Goal: Check status: Check status

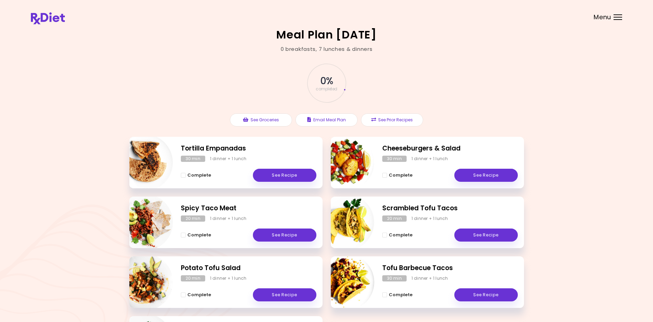
click at [615, 18] on div "Menu" at bounding box center [618, 16] width 9 height 5
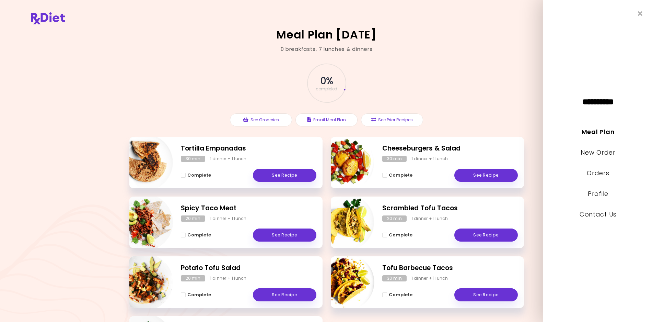
click at [600, 155] on link "New Order" at bounding box center [598, 152] width 35 height 9
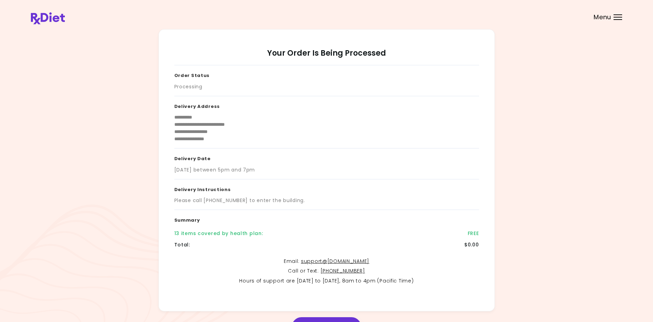
scroll to position [44, 0]
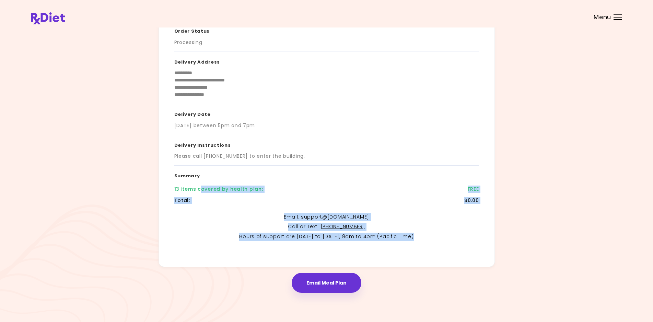
drag, startPoint x: 199, startPoint y: 189, endPoint x: 463, endPoint y: 242, distance: 268.5
click at [463, 242] on div "**********" at bounding box center [326, 134] width 305 height 226
click at [326, 285] on button "Email Meal Plan" at bounding box center [327, 282] width 70 height 20
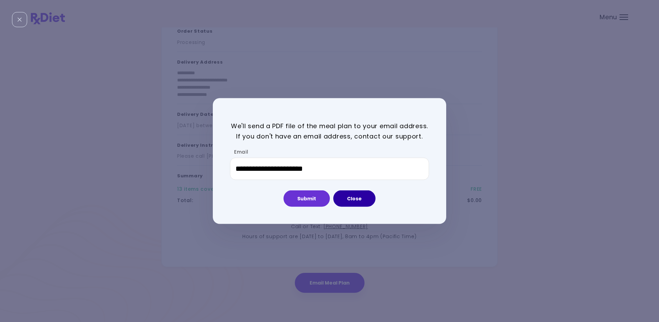
click at [364, 200] on button "Close" at bounding box center [354, 198] width 42 height 16
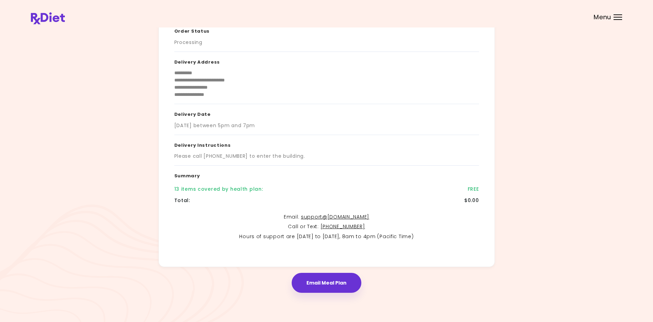
click at [198, 189] on div "13 items covered by health plan :" at bounding box center [218, 188] width 89 height 7
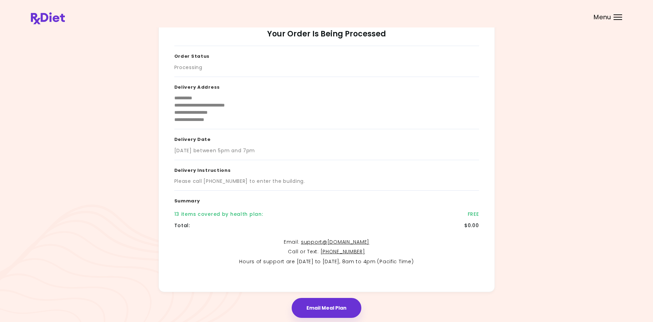
scroll to position [22, 0]
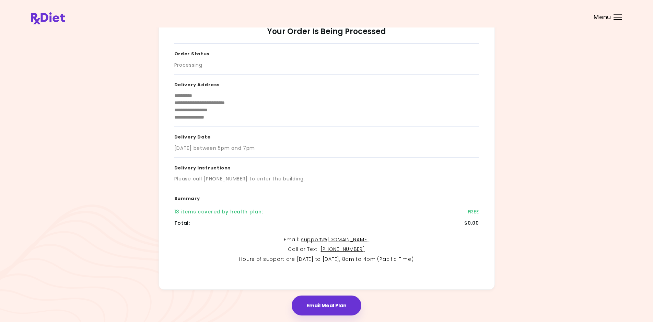
click at [326, 300] on button "Email Meal Plan" at bounding box center [327, 305] width 70 height 20
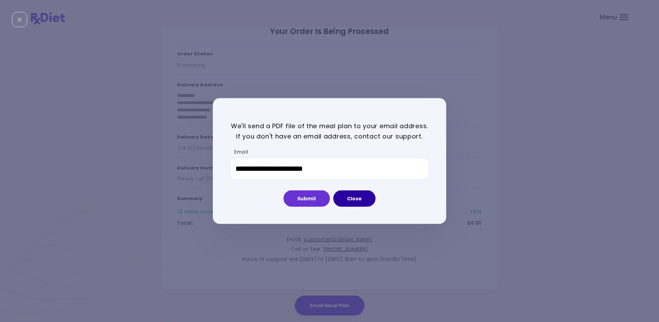
click at [357, 201] on button "Close" at bounding box center [354, 198] width 42 height 16
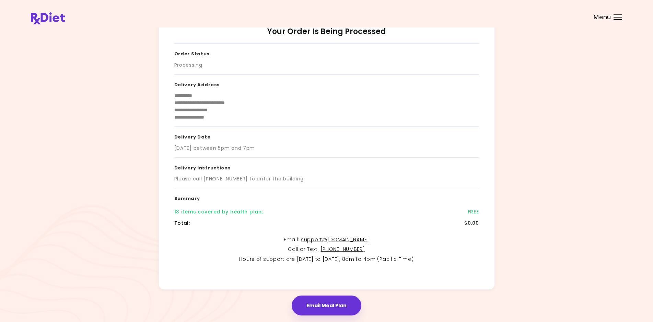
click at [619, 18] on div "Menu" at bounding box center [618, 16] width 9 height 5
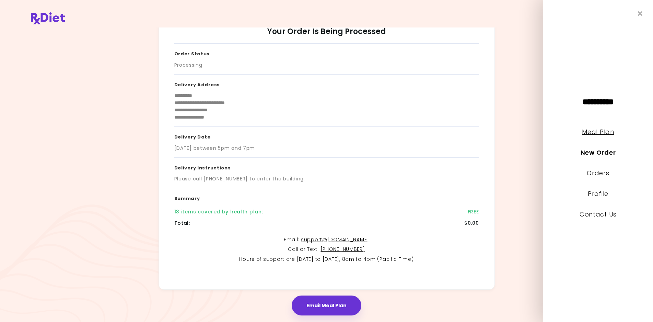
click at [601, 133] on link "Meal Plan" at bounding box center [598, 131] width 32 height 9
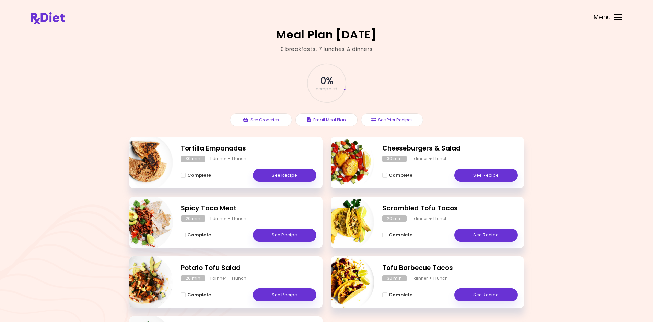
click at [621, 16] on div "Menu" at bounding box center [618, 16] width 9 height 5
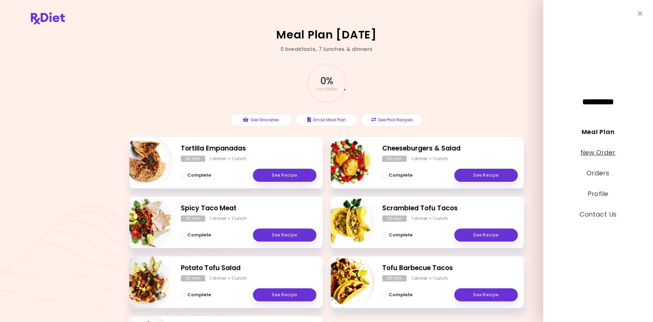
click at [596, 155] on link "New Order" at bounding box center [598, 152] width 35 height 9
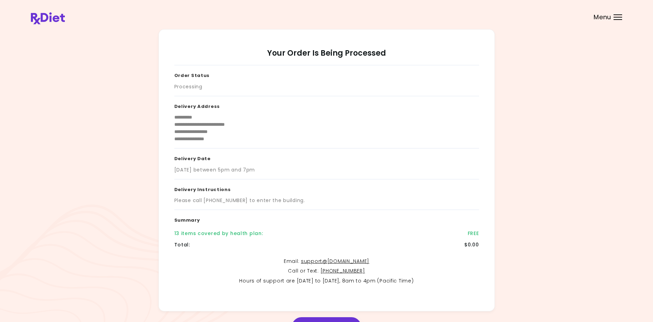
scroll to position [44, 0]
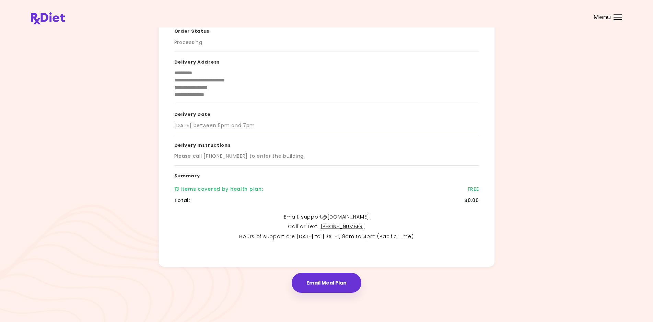
click at [175, 190] on div "13 items covered by health plan :" at bounding box center [218, 188] width 89 height 7
drag, startPoint x: 175, startPoint y: 187, endPoint x: 309, endPoint y: 194, distance: 134.0
click at [309, 194] on div "**********" at bounding box center [326, 134] width 305 height 226
click at [262, 213] on p "Email : support@ rx-diet.com" at bounding box center [326, 217] width 305 height 8
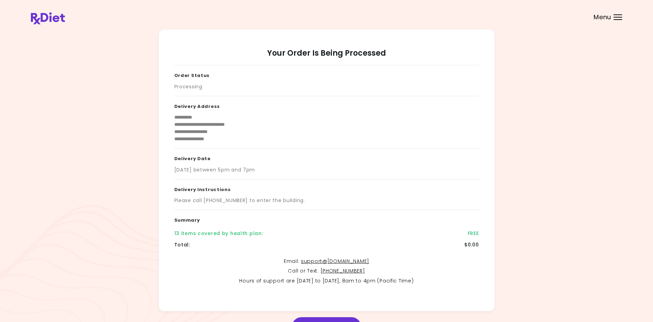
click at [616, 21] on header at bounding box center [326, 13] width 653 height 27
click at [618, 15] on div "Menu" at bounding box center [618, 16] width 9 height 5
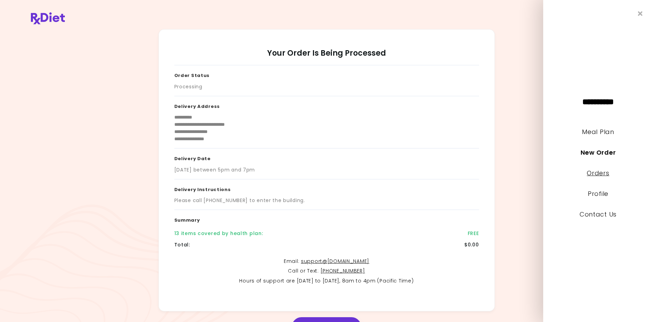
click at [592, 176] on link "Orders" at bounding box center [598, 172] width 22 height 9
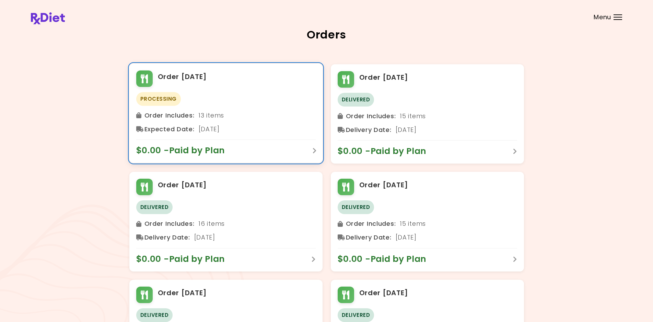
click at [171, 152] on span "$0.00 - Paid by Plan" at bounding box center [184, 150] width 96 height 11
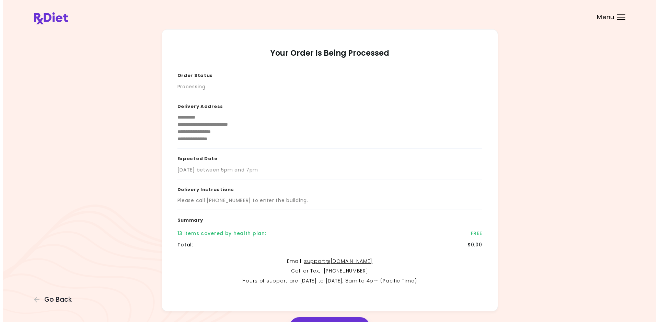
scroll to position [44, 0]
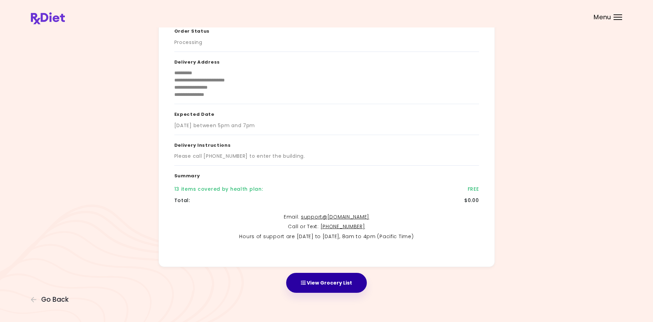
click at [313, 280] on button "View Grocery List" at bounding box center [326, 282] width 81 height 20
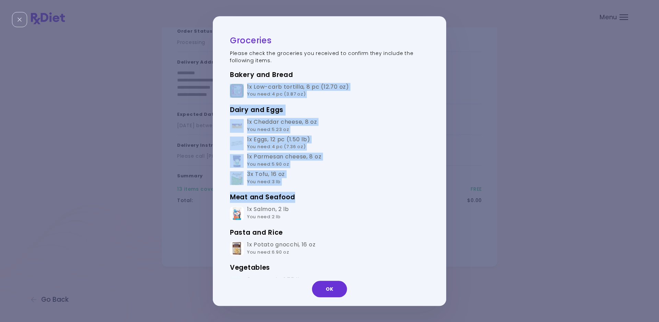
drag, startPoint x: 439, startPoint y: 83, endPoint x: 441, endPoint y: 195, distance: 111.5
click at [441, 195] on div "Groceries Please check the groceries you received to confirm they include the f…" at bounding box center [329, 160] width 233 height 289
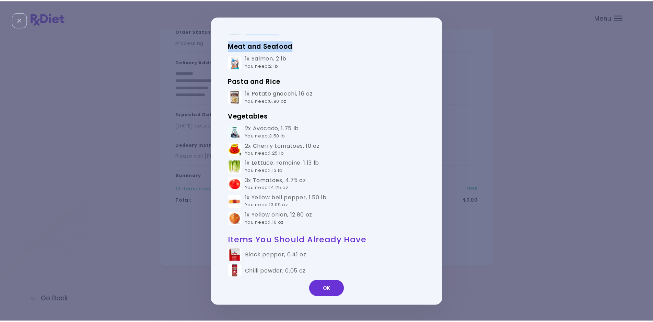
scroll to position [0, 0]
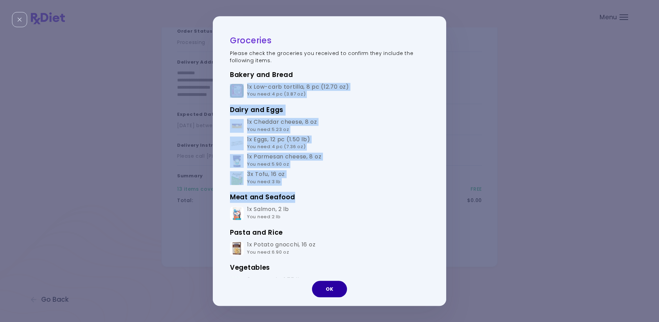
click at [333, 285] on button "OK" at bounding box center [329, 288] width 35 height 16
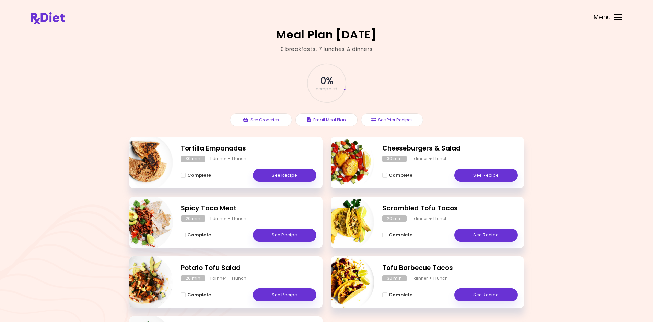
click at [616, 17] on div at bounding box center [618, 17] width 9 height 1
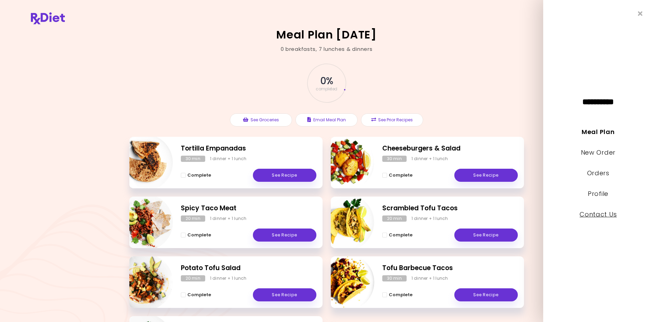
click at [603, 215] on link "Contact Us" at bounding box center [598, 214] width 37 height 9
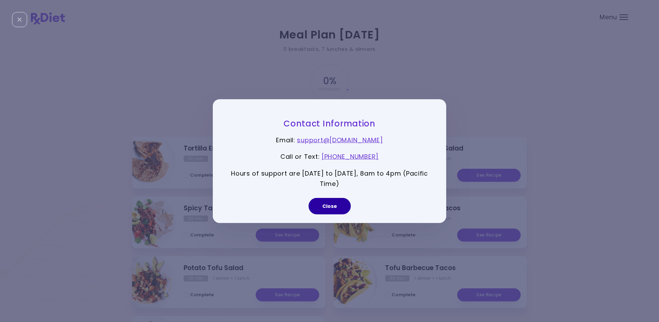
click at [329, 203] on button "Close" at bounding box center [329, 206] width 42 height 16
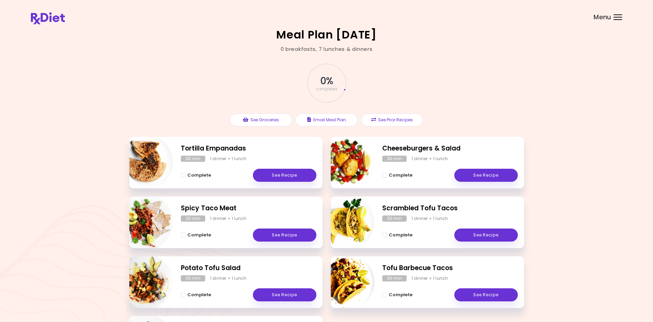
click at [618, 16] on div "Menu" at bounding box center [618, 16] width 9 height 5
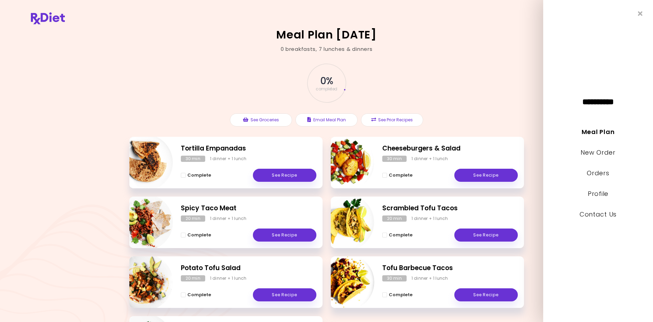
click at [595, 156] on li "New Order" at bounding box center [598, 157] width 110 height 21
click at [595, 153] on link "New Order" at bounding box center [598, 152] width 35 height 9
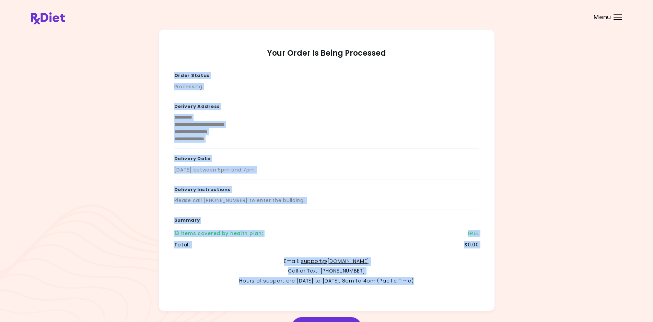
drag, startPoint x: 173, startPoint y: 81, endPoint x: 449, endPoint y: 288, distance: 345.7
click at [449, 288] on div "**********" at bounding box center [327, 170] width 336 height 282
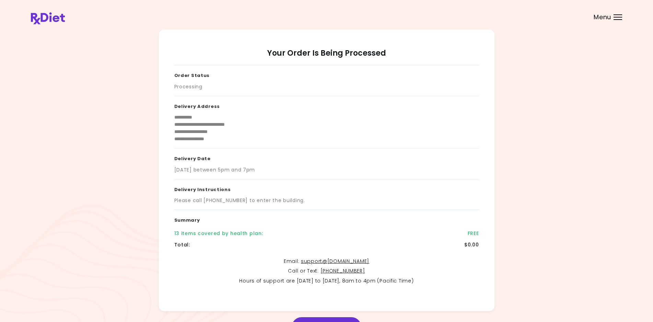
click at [618, 20] on header at bounding box center [326, 13] width 653 height 27
click at [615, 17] on div at bounding box center [618, 17] width 9 height 1
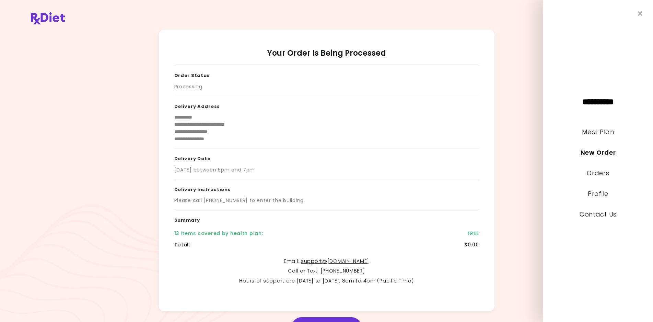
click at [602, 151] on link "New Order" at bounding box center [598, 152] width 35 height 9
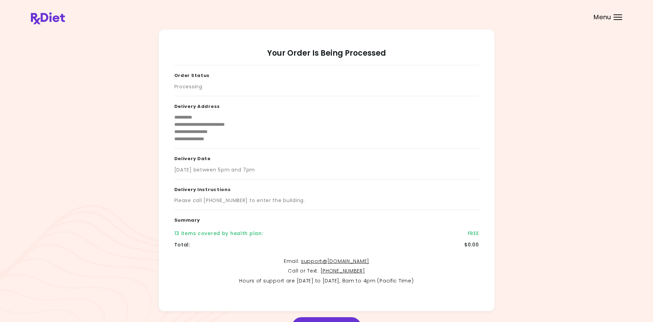
click at [620, 14] on div at bounding box center [618, 14] width 9 height 1
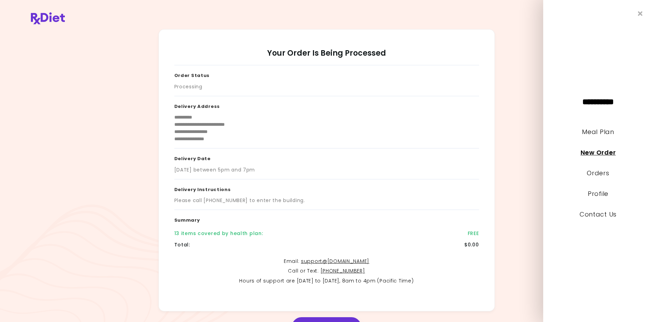
click at [598, 155] on link "New Order" at bounding box center [598, 152] width 35 height 9
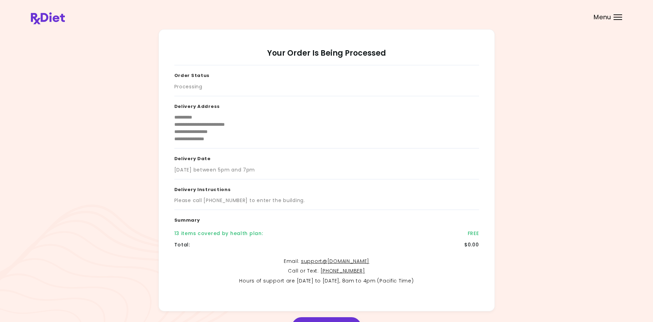
click at [615, 16] on div "Menu" at bounding box center [618, 16] width 9 height 5
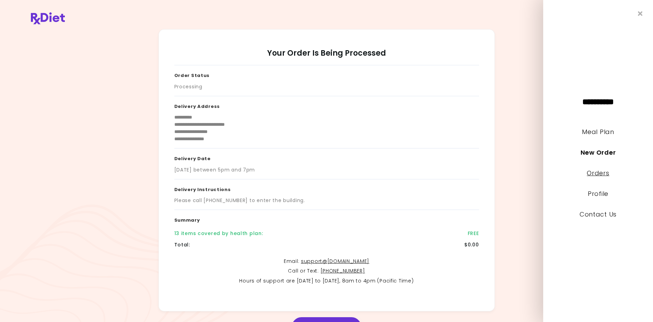
click at [596, 172] on link "Orders" at bounding box center [598, 172] width 22 height 9
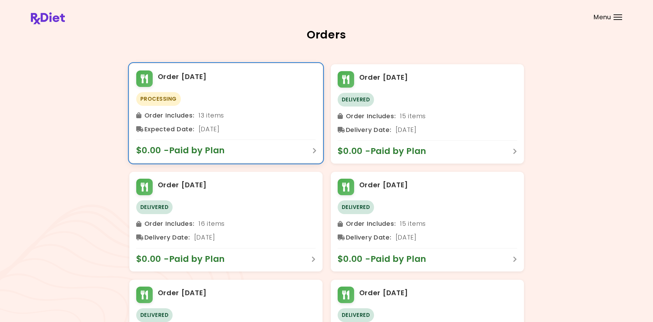
click at [158, 96] on span "Processing" at bounding box center [158, 99] width 45 height 14
click at [152, 101] on span "Processing" at bounding box center [158, 99] width 45 height 14
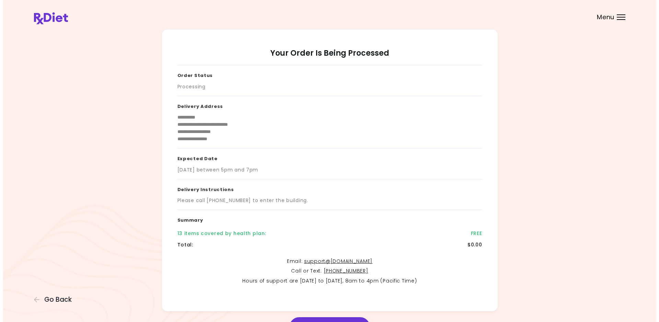
scroll to position [44, 0]
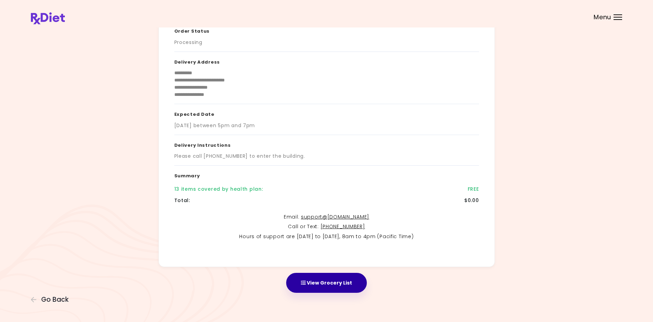
click at [327, 286] on button "View Grocery List" at bounding box center [326, 282] width 81 height 20
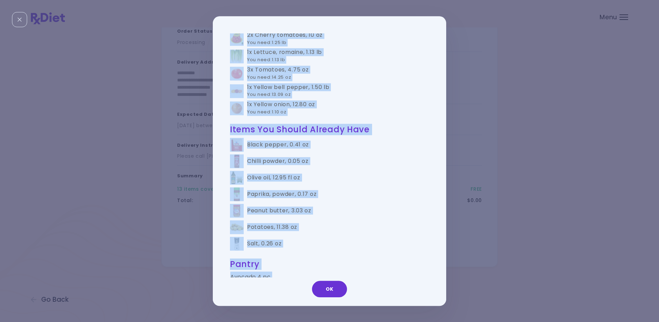
scroll to position [344, 0]
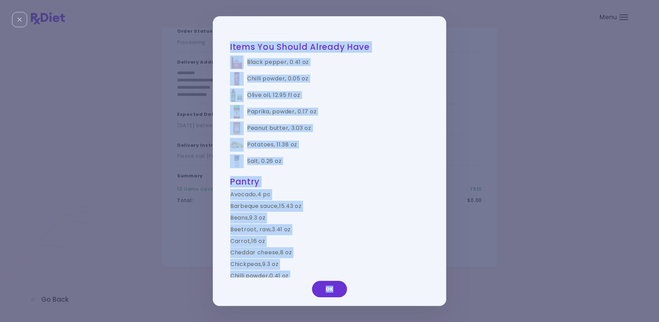
drag, startPoint x: 233, startPoint y: 70, endPoint x: 374, endPoint y: 282, distance: 254.9
click at [374, 282] on div "Groceries Please check the groceries you received to confirm they include the f…" at bounding box center [329, 160] width 233 height 289
click at [405, 152] on td "Potatoes , 11.38 oz" at bounding box center [329, 144] width 199 height 16
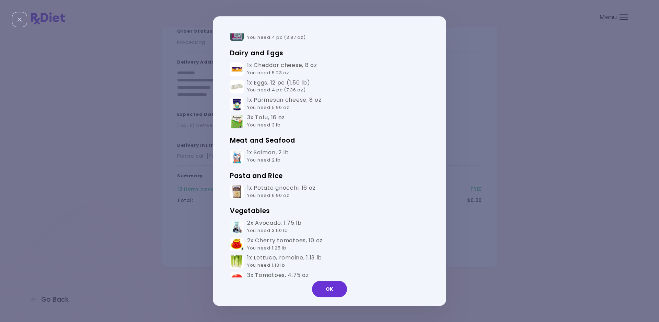
scroll to position [0, 0]
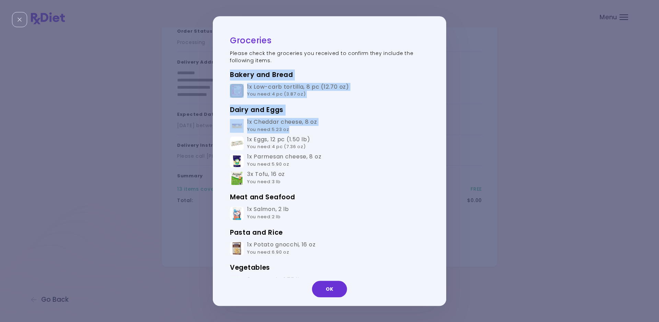
drag, startPoint x: 231, startPoint y: 73, endPoint x: 321, endPoint y: 131, distance: 107.7
click at [321, 131] on div "Bakery and Bread 1x Low-carb tortilla , 8 pc (12.70 oz) You need : 4 pc (3.87 o…" at bounding box center [329, 224] width 199 height 310
click at [233, 89] on img at bounding box center [237, 91] width 14 height 14
click at [232, 70] on h3 "Bakery and Bread" at bounding box center [329, 74] width 199 height 11
drag, startPoint x: 230, startPoint y: 69, endPoint x: 324, endPoint y: 157, distance: 128.7
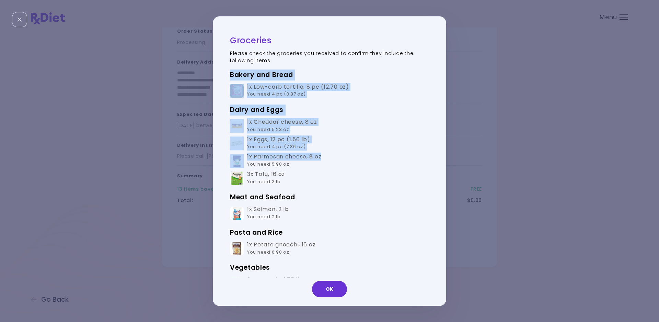
click at [324, 157] on div "Bakery and Bread 1x Low-carb tortilla , 8 pc (12.70 oz) You need : 4 pc (3.87 o…" at bounding box center [329, 224] width 199 height 310
click at [230, 174] on img at bounding box center [237, 178] width 14 height 14
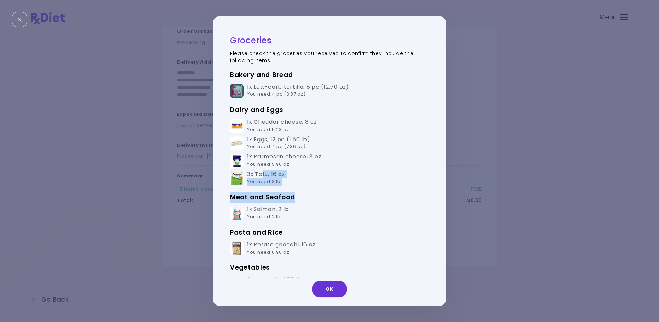
drag, startPoint x: 260, startPoint y: 174, endPoint x: 320, endPoint y: 194, distance: 63.4
click at [320, 194] on div "Bakery and Bread 1x Low-carb tortilla , 8 pc (12.70 oz) You need : 4 pc (3.87 o…" at bounding box center [329, 224] width 199 height 310
click at [248, 209] on div "1x Salmon , 2 lb You need : 2 lb" at bounding box center [268, 213] width 42 height 15
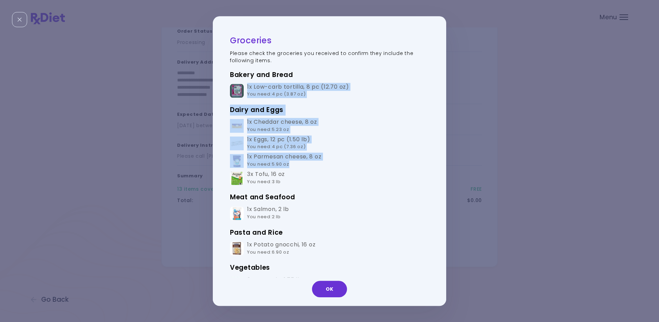
drag, startPoint x: 246, startPoint y: 84, endPoint x: 314, endPoint y: 168, distance: 108.4
click at [314, 168] on div "Bakery and Bread 1x Low-carb tortilla , 8 pc (12.70 oz) You need : 4 pc (3.87 o…" at bounding box center [329, 224] width 199 height 310
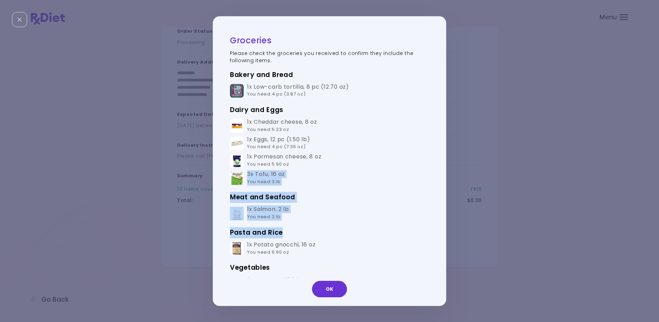
drag, startPoint x: 247, startPoint y: 173, endPoint x: 307, endPoint y: 222, distance: 77.1
click at [307, 222] on div "Bakery and Bread 1x Low-carb tortilla , 8 pc (12.70 oz) You need : 4 pc (3.87 o…" at bounding box center [329, 224] width 199 height 310
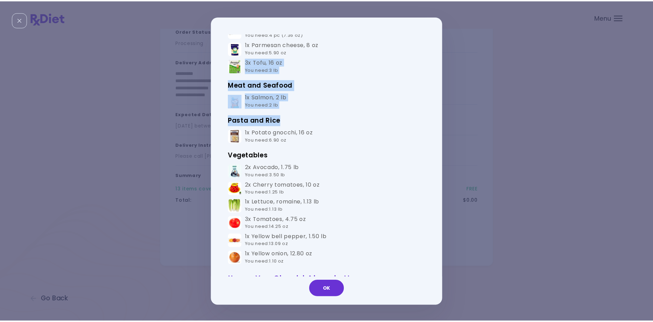
scroll to position [150, 0]
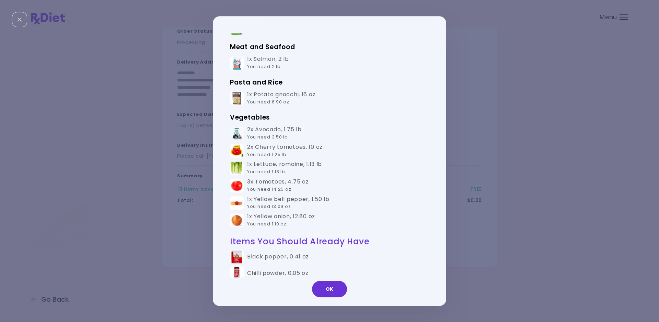
click at [252, 103] on span "You need : 6.90 oz" at bounding box center [268, 101] width 42 height 7
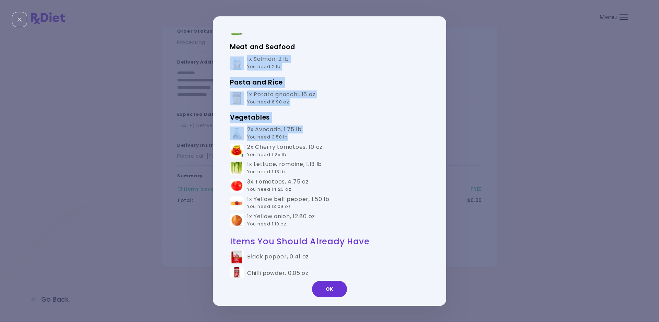
drag, startPoint x: 243, startPoint y: 55, endPoint x: 306, endPoint y: 138, distance: 103.9
click at [306, 138] on div "Bakery and Bread 1x Low-carb tortilla , 8 pc (12.70 oz) You need : 4 pc (3.87 o…" at bounding box center [329, 74] width 199 height 310
click at [325, 293] on button "OK" at bounding box center [329, 288] width 35 height 16
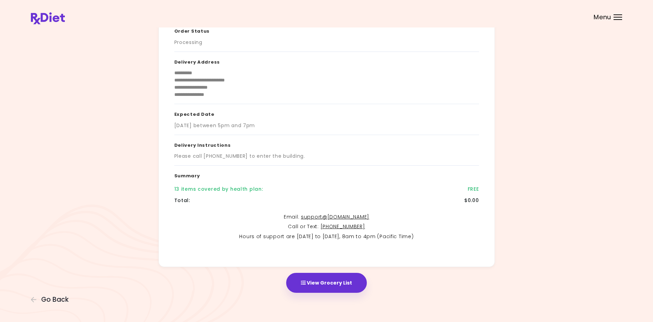
scroll to position [0, 0]
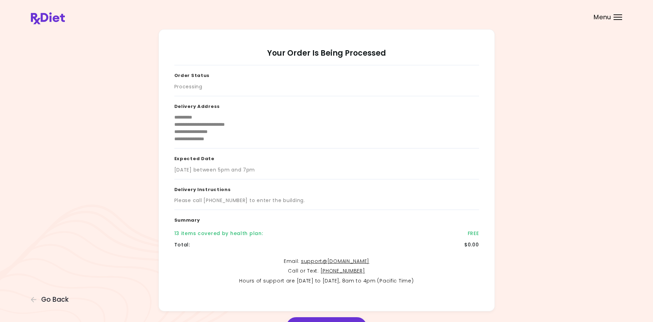
drag, startPoint x: 175, startPoint y: 73, endPoint x: 313, endPoint y: 168, distance: 167.5
click at [313, 168] on div "**********" at bounding box center [326, 178] width 305 height 226
